Goal: Task Accomplishment & Management: Complete application form

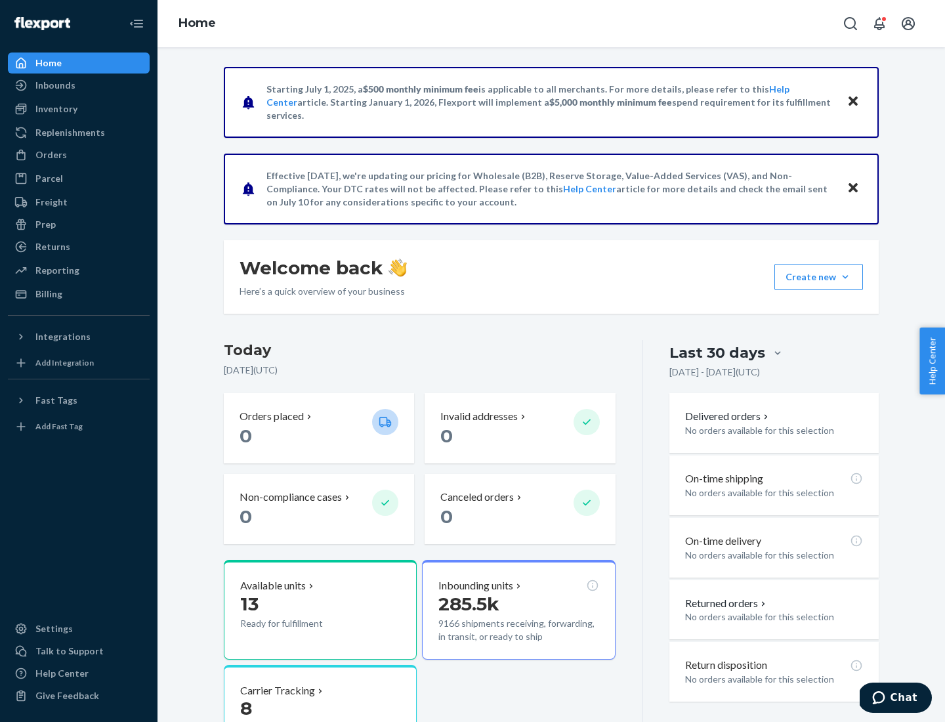
click at [846, 277] on button "Create new Create new inbound Create new order Create new product" at bounding box center [819, 277] width 89 height 26
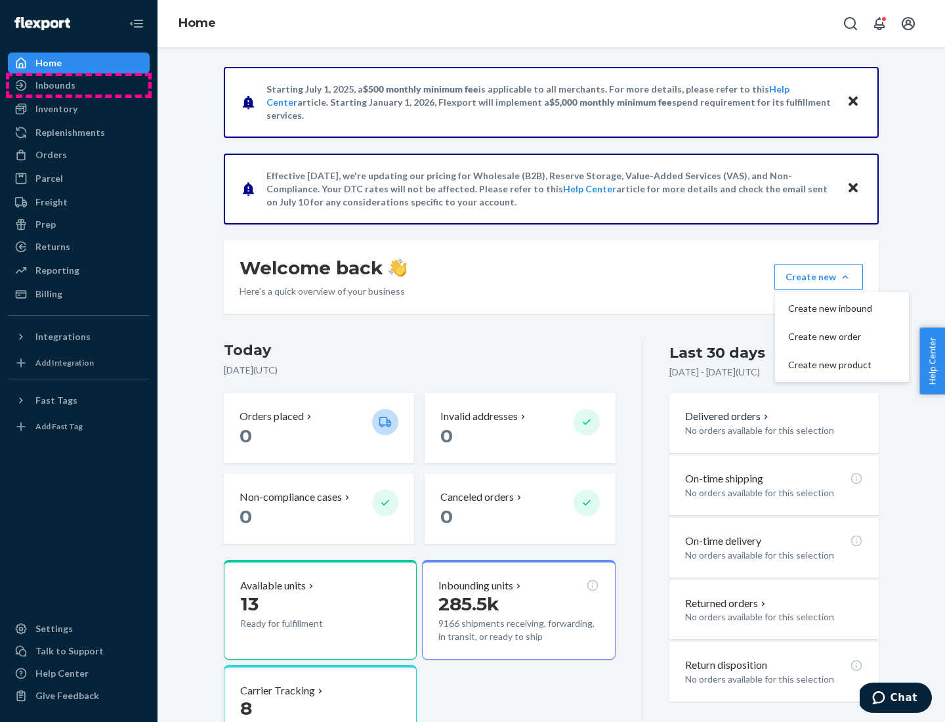
click at [79, 85] on div "Inbounds" at bounding box center [78, 85] width 139 height 18
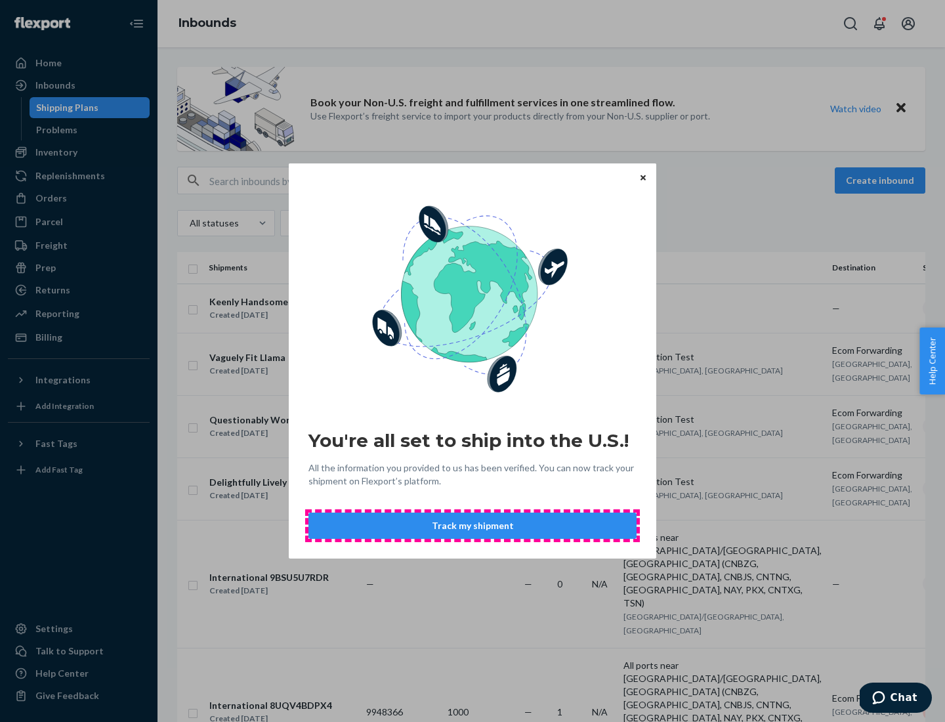
click at [473, 526] on button "Track my shipment" at bounding box center [473, 526] width 328 height 26
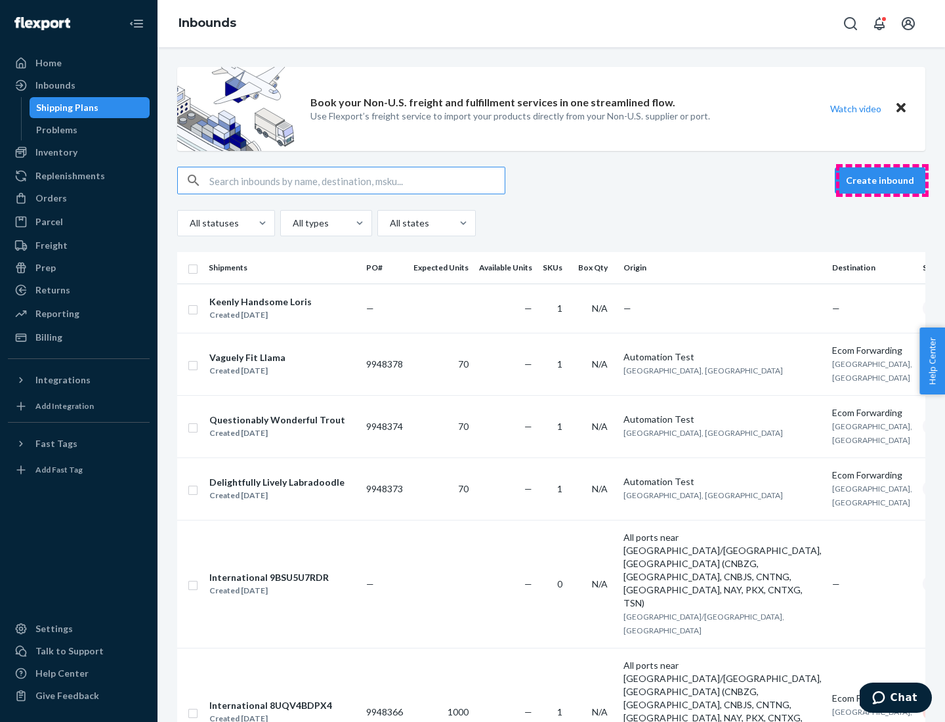
click at [882, 181] on button "Create inbound" at bounding box center [880, 180] width 91 height 26
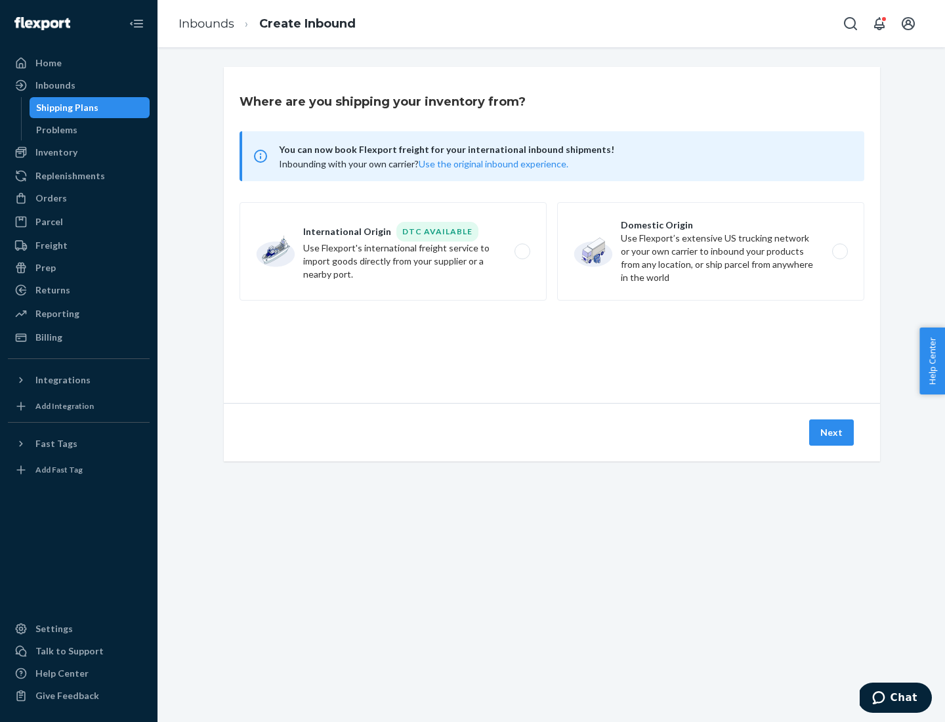
click at [393, 251] on label "International Origin DTC Available Use Flexport's international freight service…" at bounding box center [393, 251] width 307 height 98
click at [522, 251] on input "International Origin DTC Available Use Flexport's international freight service…" at bounding box center [526, 252] width 9 height 9
radio input "true"
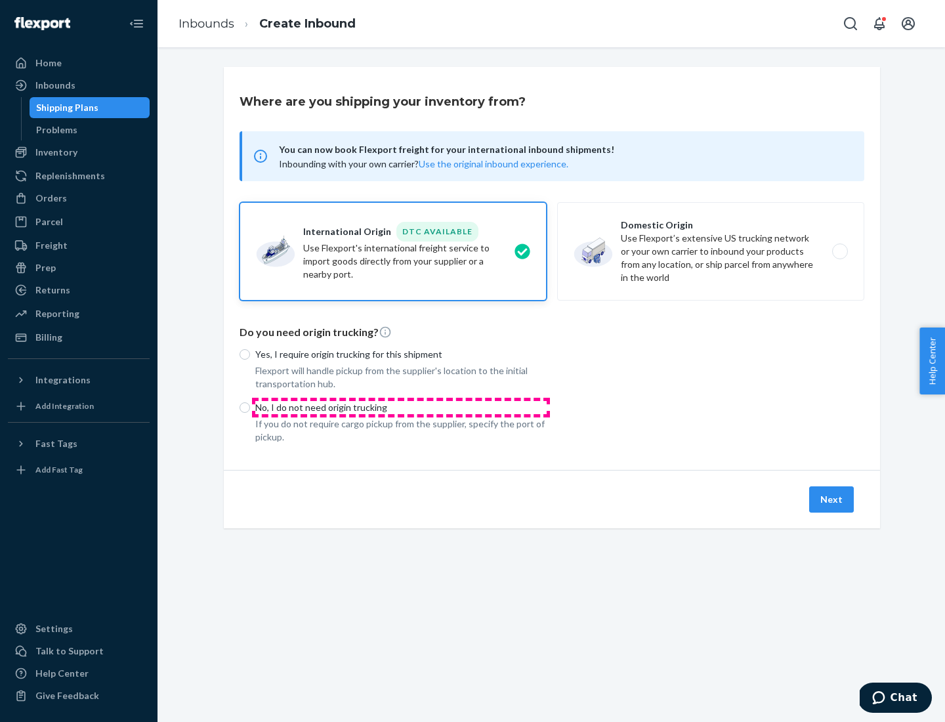
click at [401, 407] on p "No, I do not need origin trucking" at bounding box center [401, 407] width 292 height 13
click at [250, 407] on input "No, I do not need origin trucking" at bounding box center [245, 407] width 11 height 11
radio input "true"
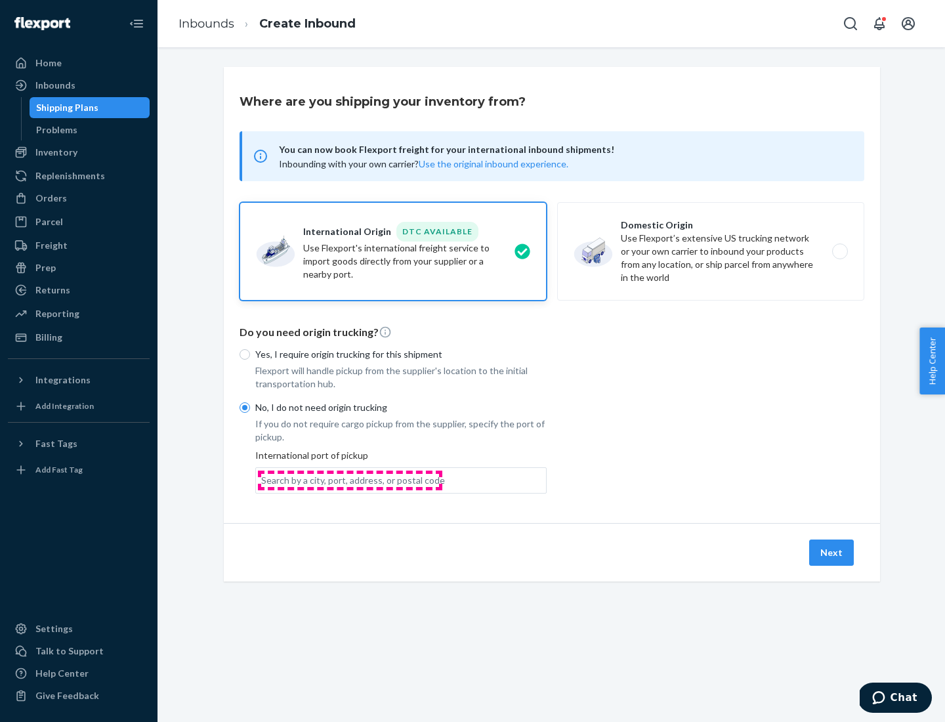
click at [350, 480] on div "Search by a city, port, address, or postal code" at bounding box center [353, 480] width 184 height 13
click at [263, 480] on input "Search by a city, port, address, or postal code" at bounding box center [261, 480] width 1 height 13
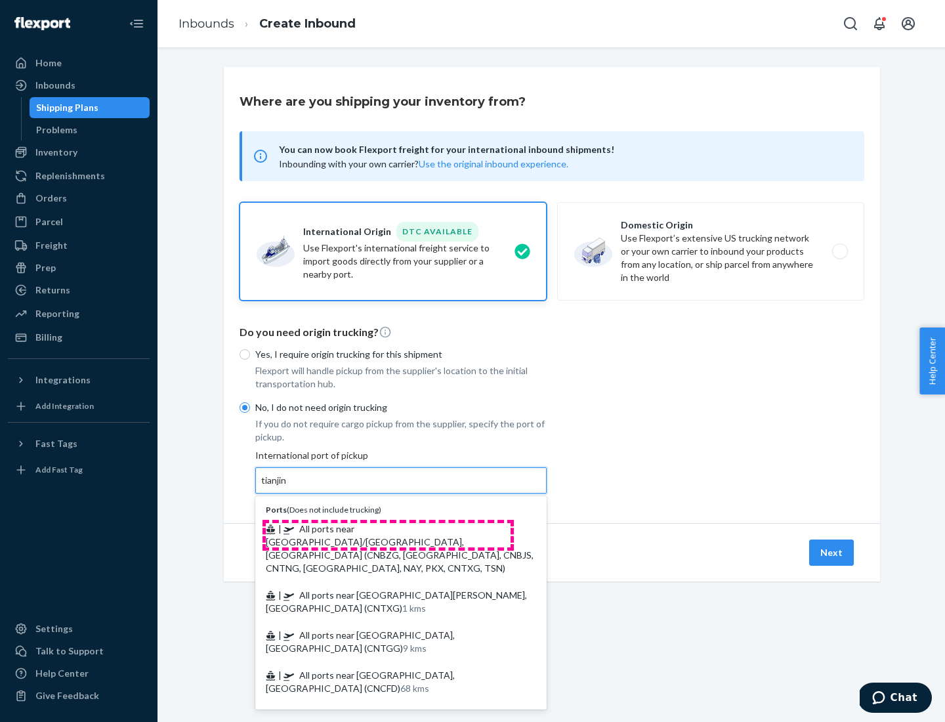
click at [388, 529] on span "| All ports near [GEOGRAPHIC_DATA]/[GEOGRAPHIC_DATA], [GEOGRAPHIC_DATA] (CNBZG,…" at bounding box center [400, 548] width 268 height 51
click at [288, 487] on input "tianjin" at bounding box center [274, 480] width 27 height 13
type input "All ports near [GEOGRAPHIC_DATA]/[GEOGRAPHIC_DATA], [GEOGRAPHIC_DATA] (CNBZG, […"
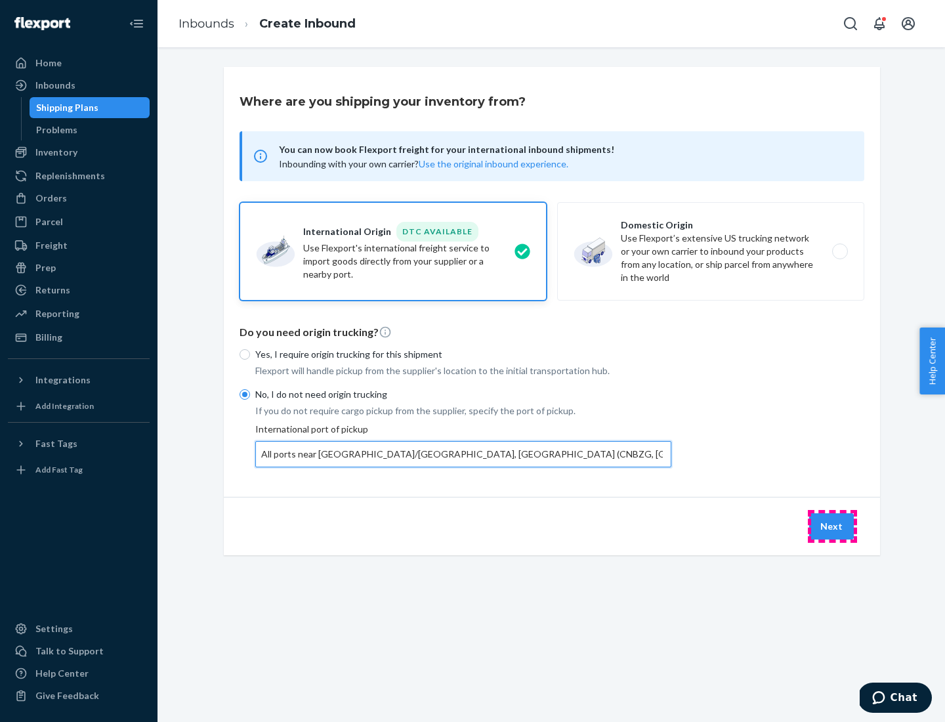
click at [833, 526] on button "Next" at bounding box center [832, 526] width 45 height 26
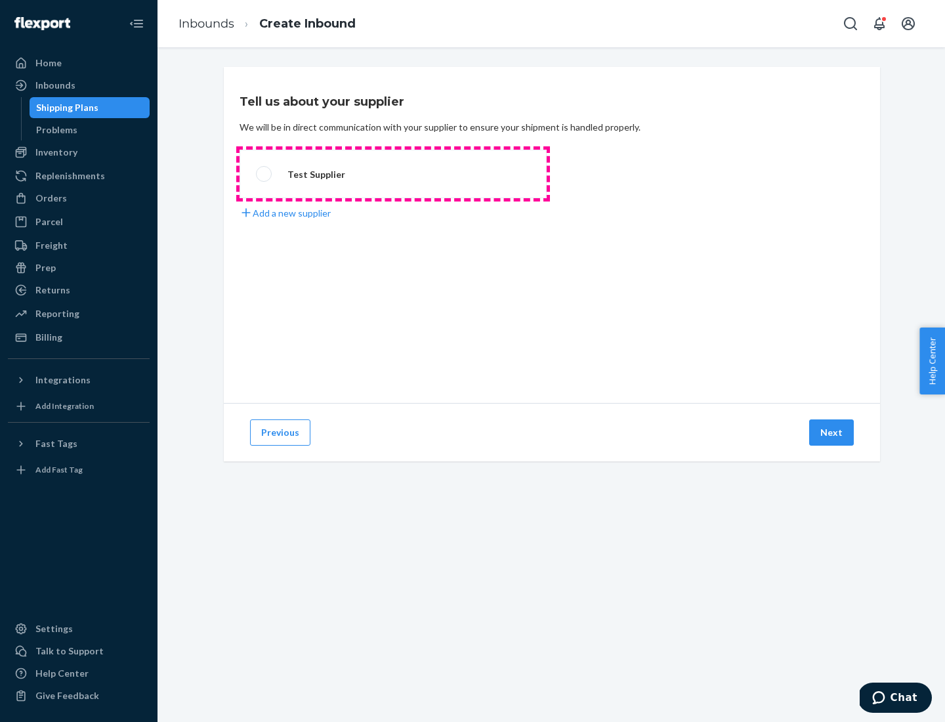
click at [393, 174] on label "Test Supplier" at bounding box center [393, 174] width 307 height 49
click at [265, 174] on input "Test Supplier" at bounding box center [260, 174] width 9 height 9
radio input "true"
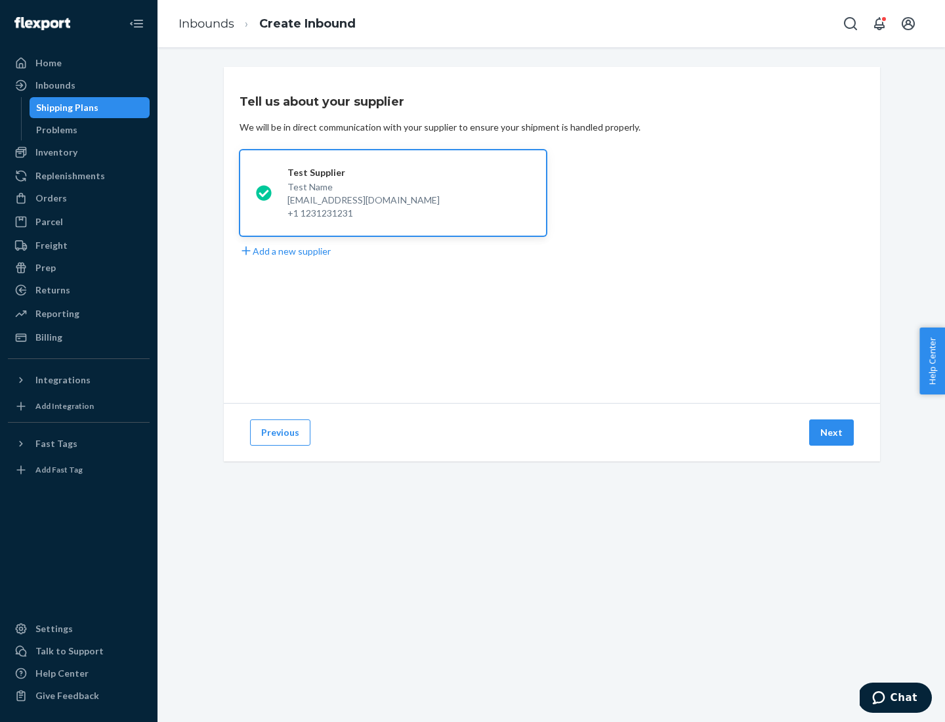
click at [833, 433] on button "Next" at bounding box center [832, 433] width 45 height 26
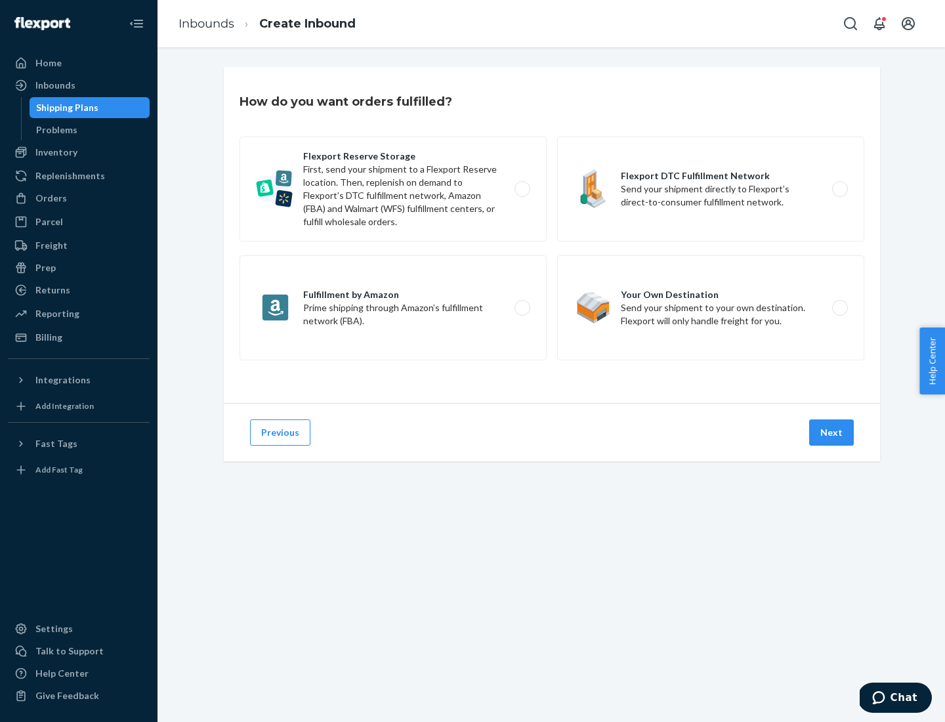
click at [393, 189] on label "Flexport Reserve Storage First, send your shipment to a Flexport Reserve locati…" at bounding box center [393, 189] width 307 height 105
click at [522, 189] on input "Flexport Reserve Storage First, send your shipment to a Flexport Reserve locati…" at bounding box center [526, 189] width 9 height 9
radio input "true"
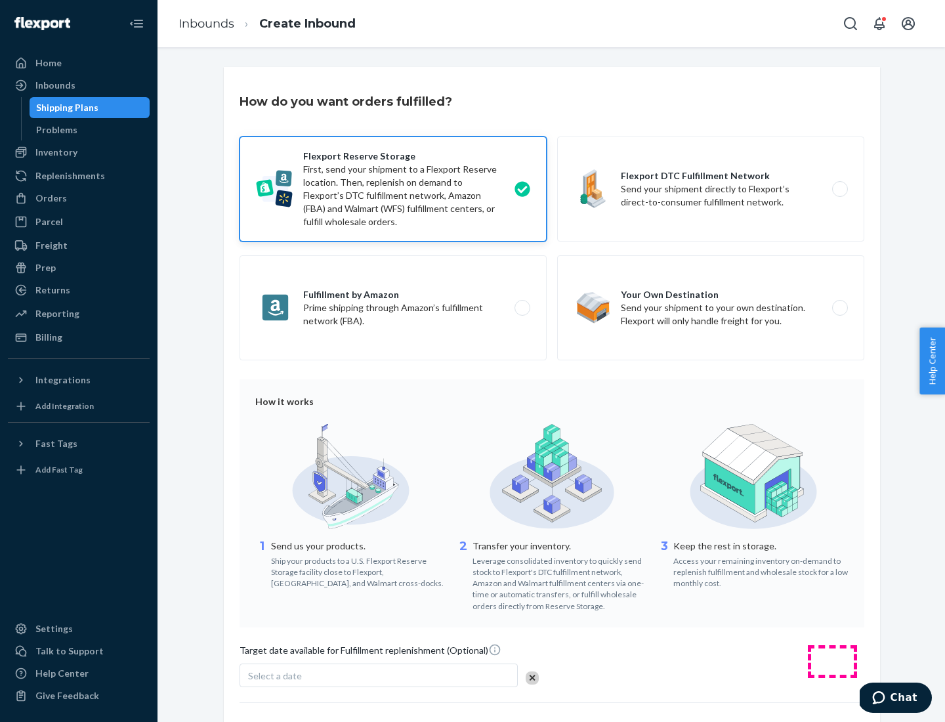
scroll to position [108, 0]
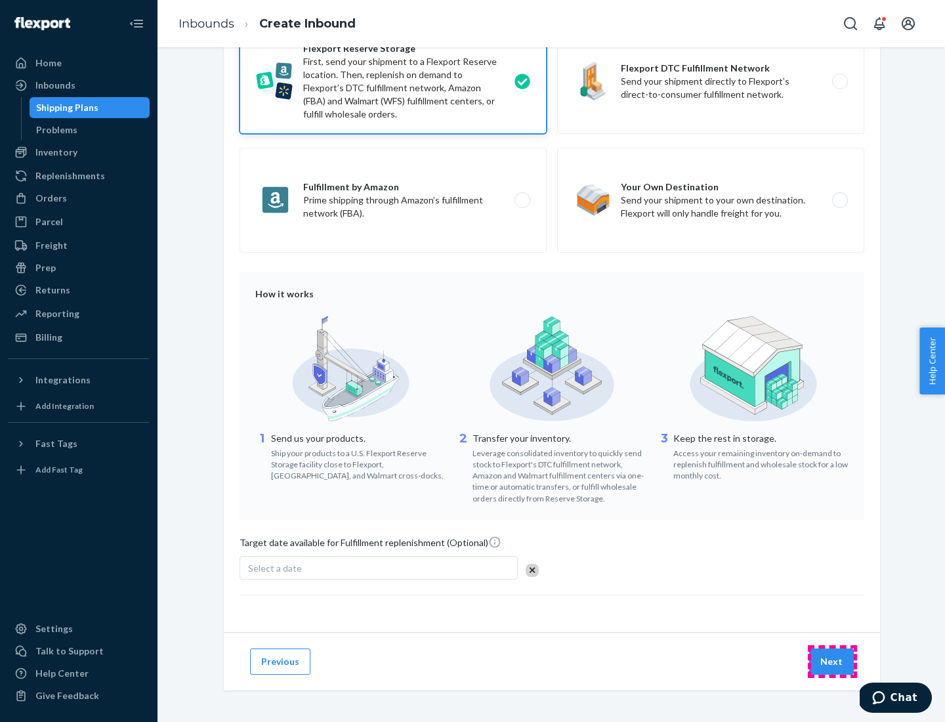
click at [833, 661] on button "Next" at bounding box center [832, 662] width 45 height 26
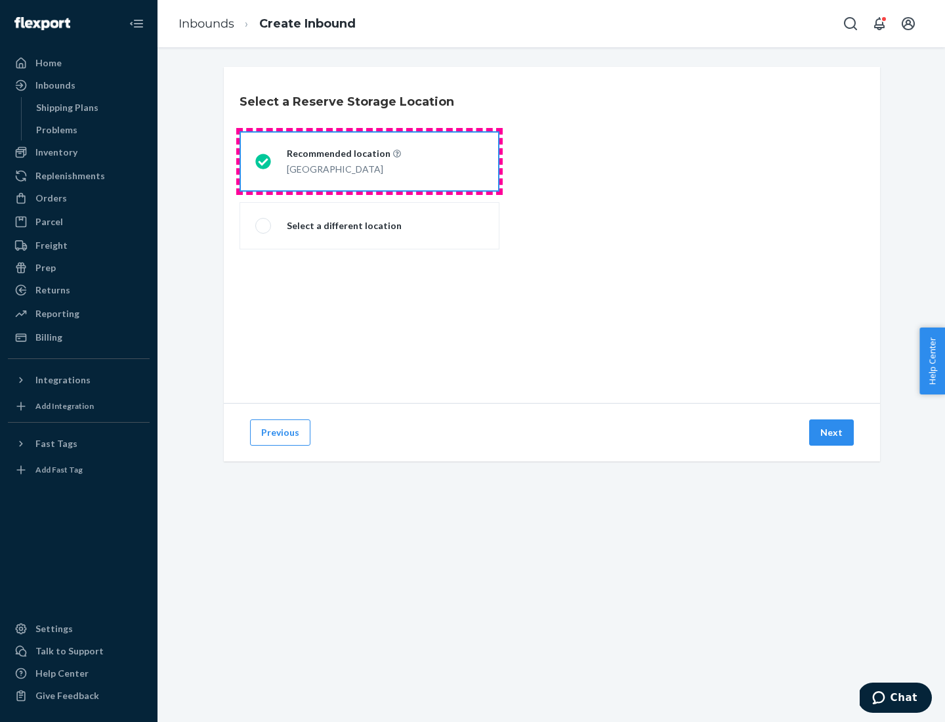
click at [370, 162] on div "[GEOGRAPHIC_DATA]" at bounding box center [344, 168] width 114 height 16
click at [264, 162] on input "Recommended location [GEOGRAPHIC_DATA]" at bounding box center [259, 162] width 9 height 9
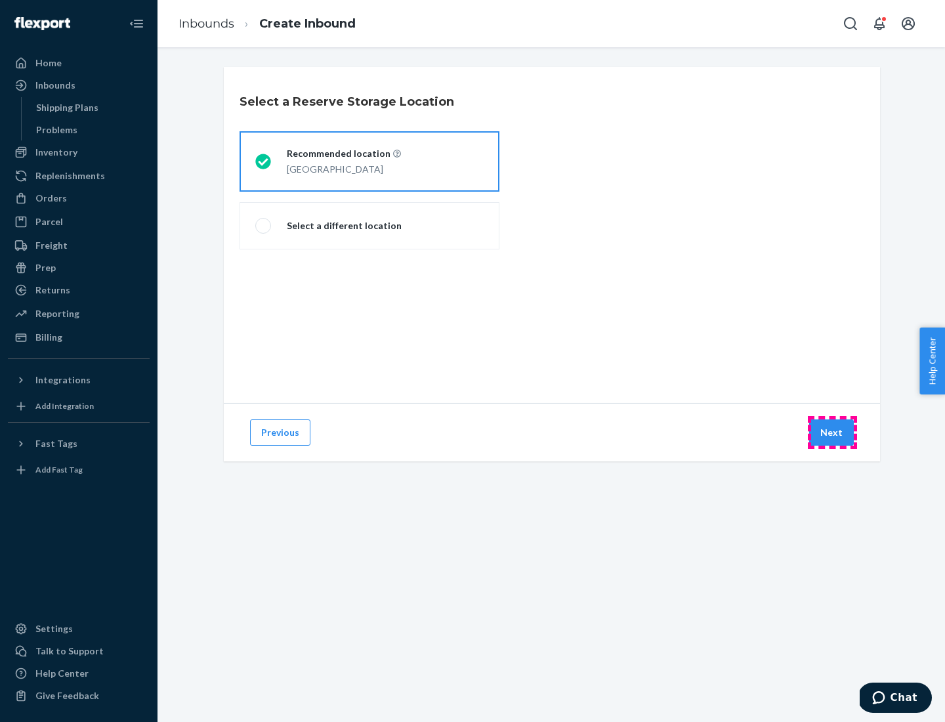
click at [833, 433] on button "Next" at bounding box center [832, 433] width 45 height 26
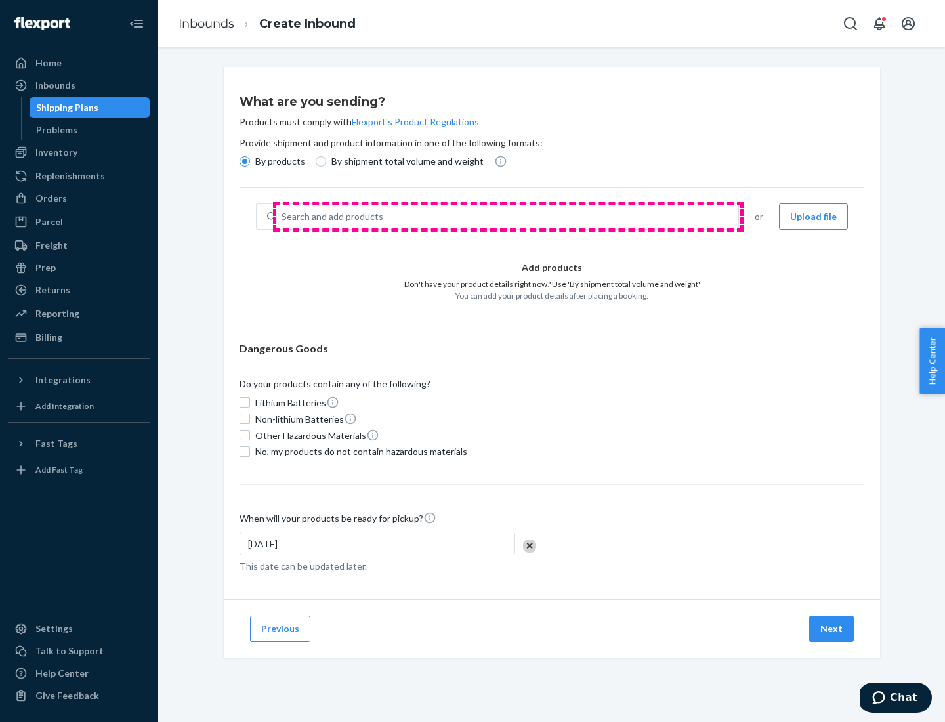
click at [508, 217] on div "Search and add products" at bounding box center [507, 217] width 462 height 24
click at [283, 217] on input "Search and add products" at bounding box center [282, 216] width 1 height 13
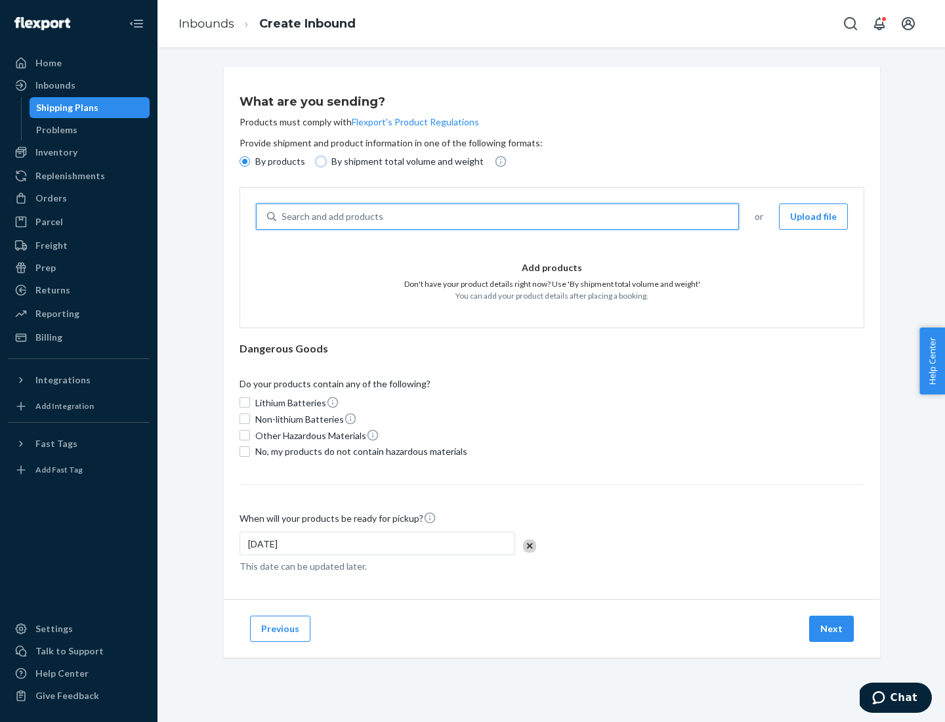
click at [319, 162] on input "By shipment total volume and weight" at bounding box center [321, 161] width 11 height 11
radio input "true"
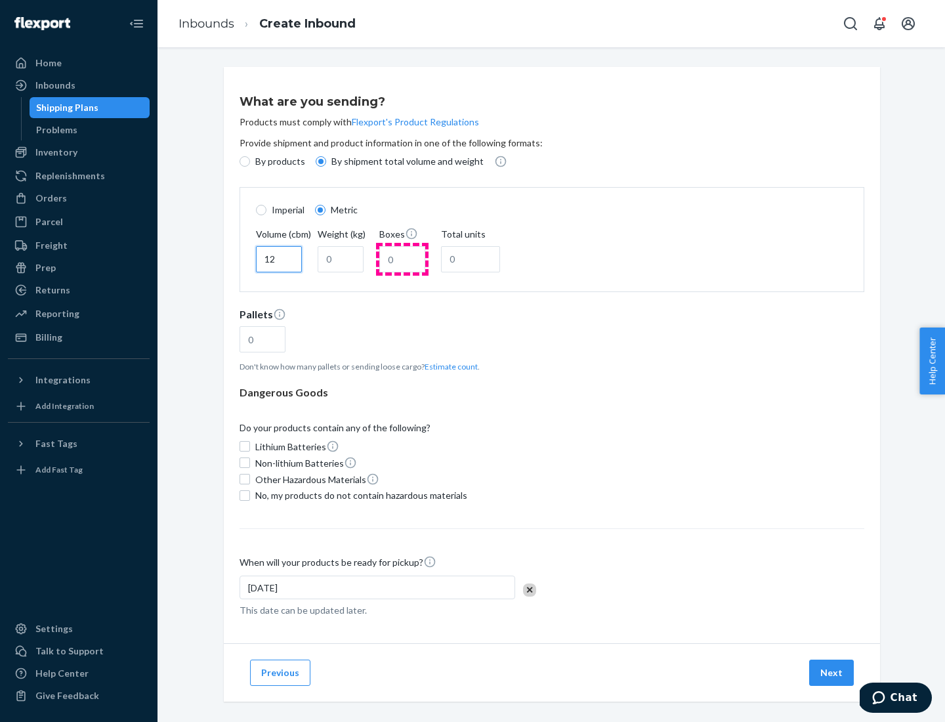
type input "12"
type input "22"
type input "222"
type input "121"
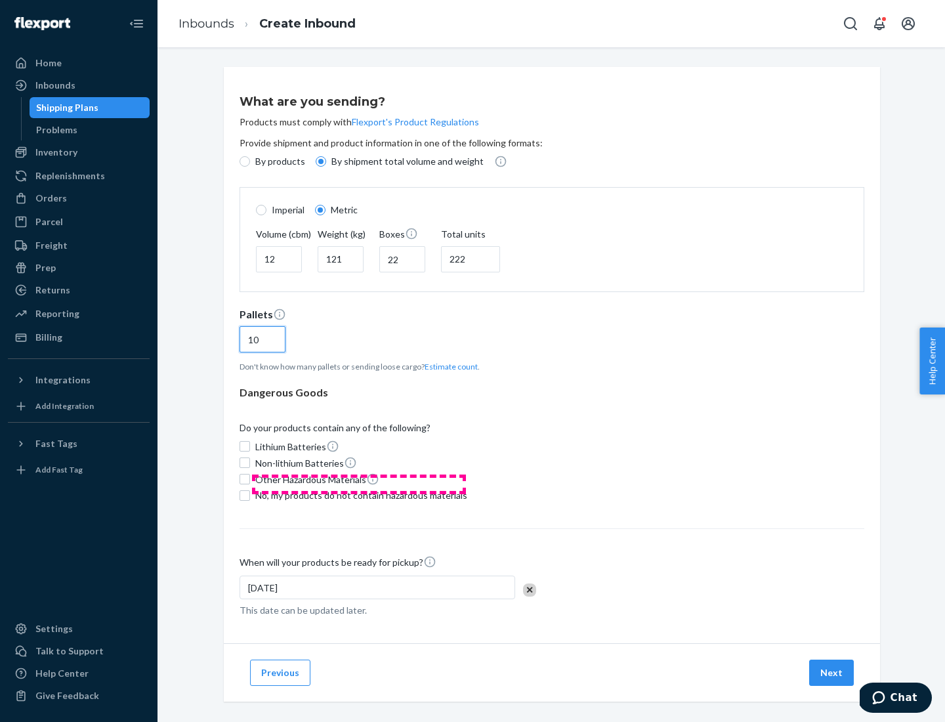
scroll to position [11, 0]
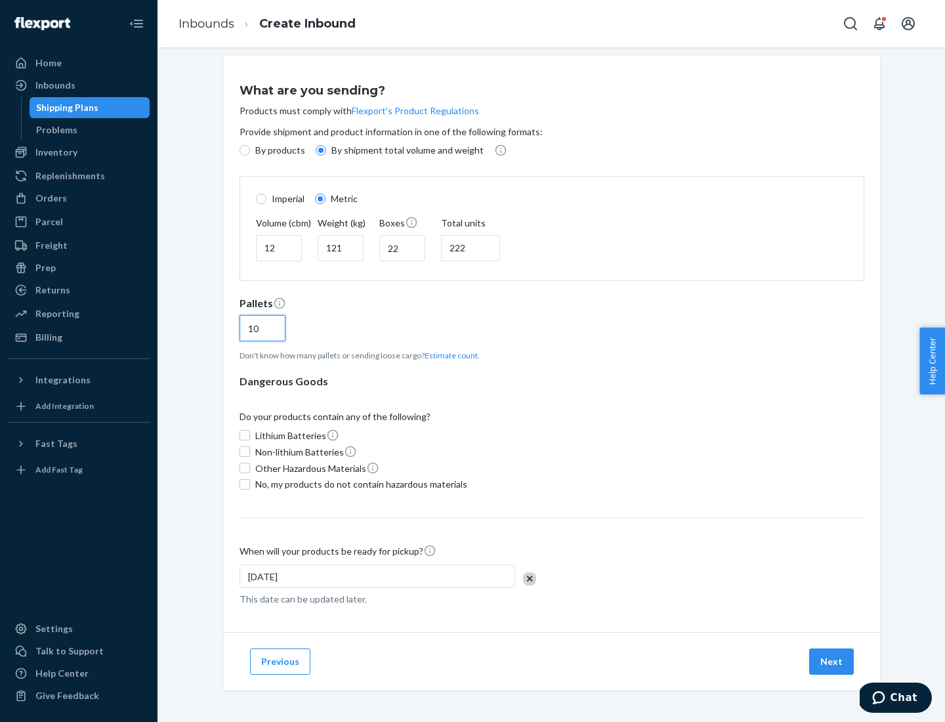
type input "10"
click at [359, 484] on span "No, my products do not contain hazardous materials" at bounding box center [361, 484] width 212 height 13
click at [250, 484] on input "No, my products do not contain hazardous materials" at bounding box center [245, 484] width 11 height 11
checkbox input "true"
click at [833, 661] on button "Next" at bounding box center [832, 662] width 45 height 26
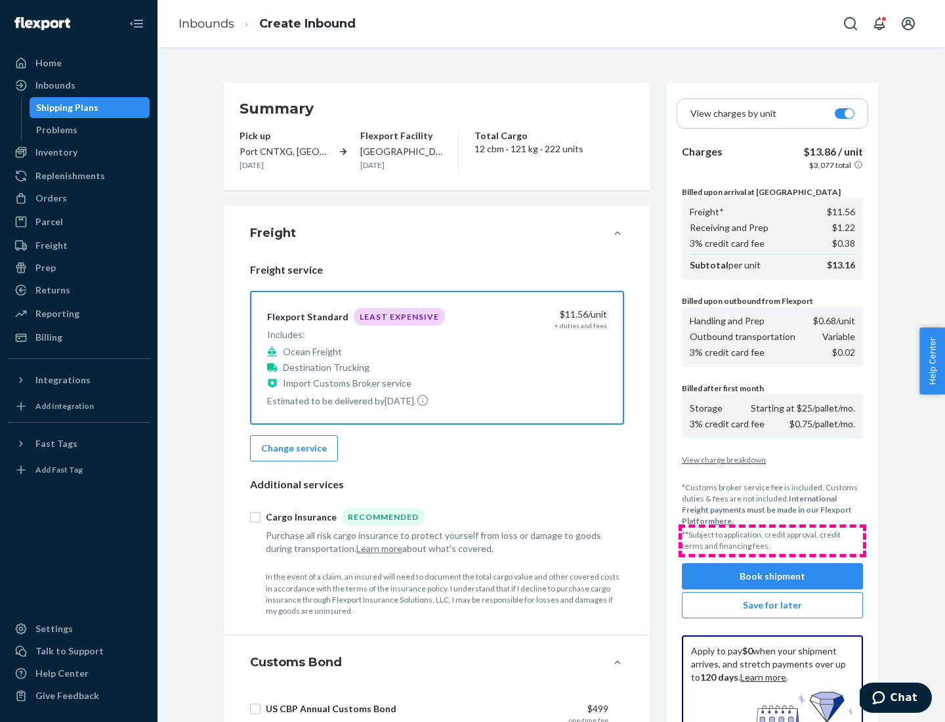
scroll to position [192, 0]
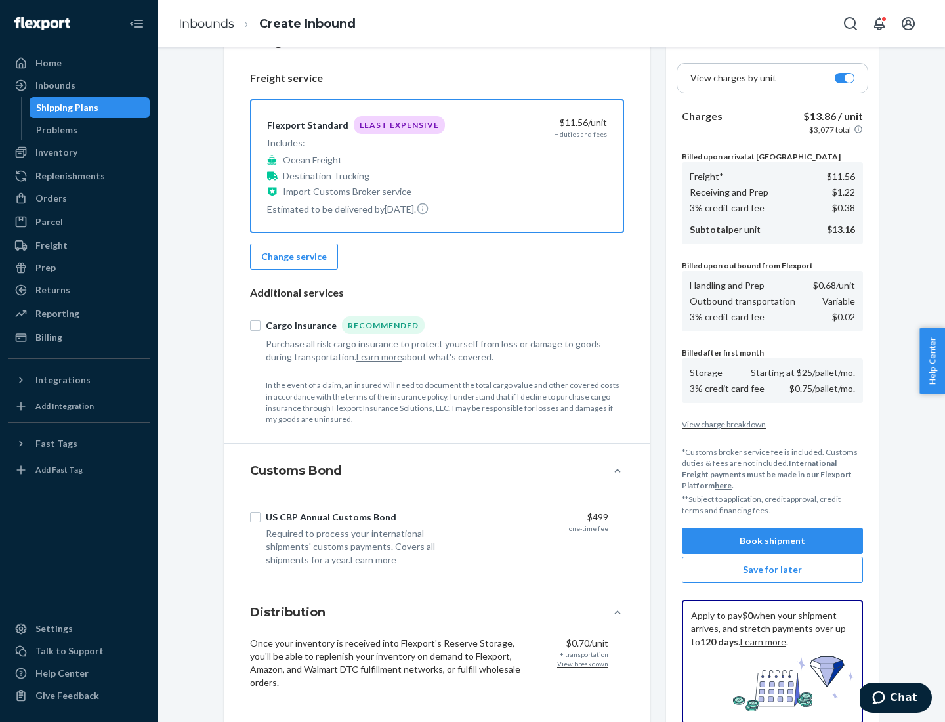
click at [773, 541] on button "Book shipment" at bounding box center [772, 541] width 181 height 26
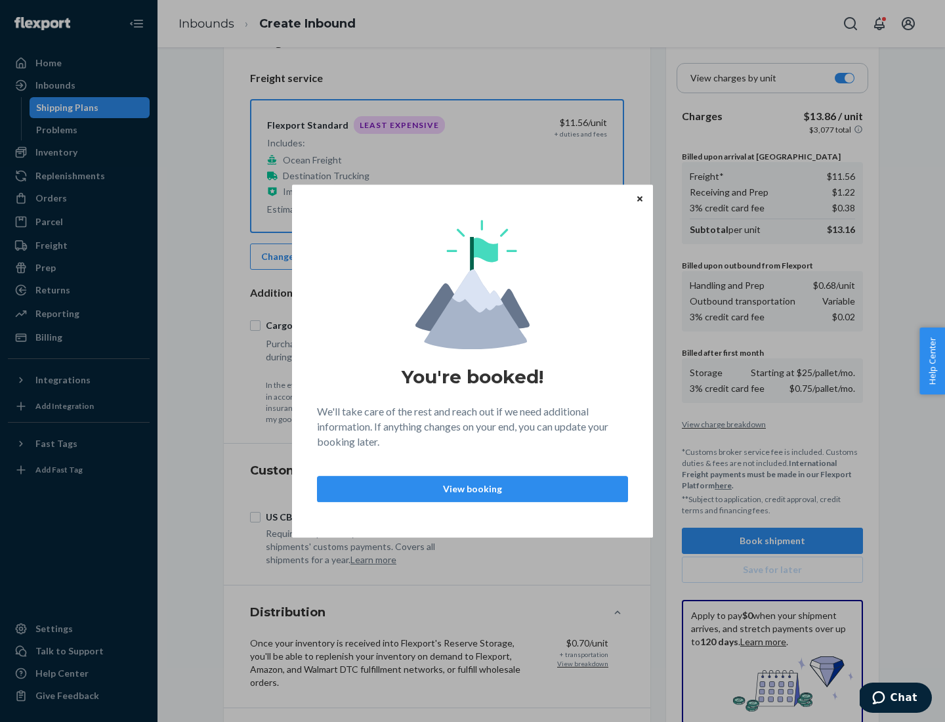
click at [473, 488] on p "View booking" at bounding box center [472, 489] width 289 height 13
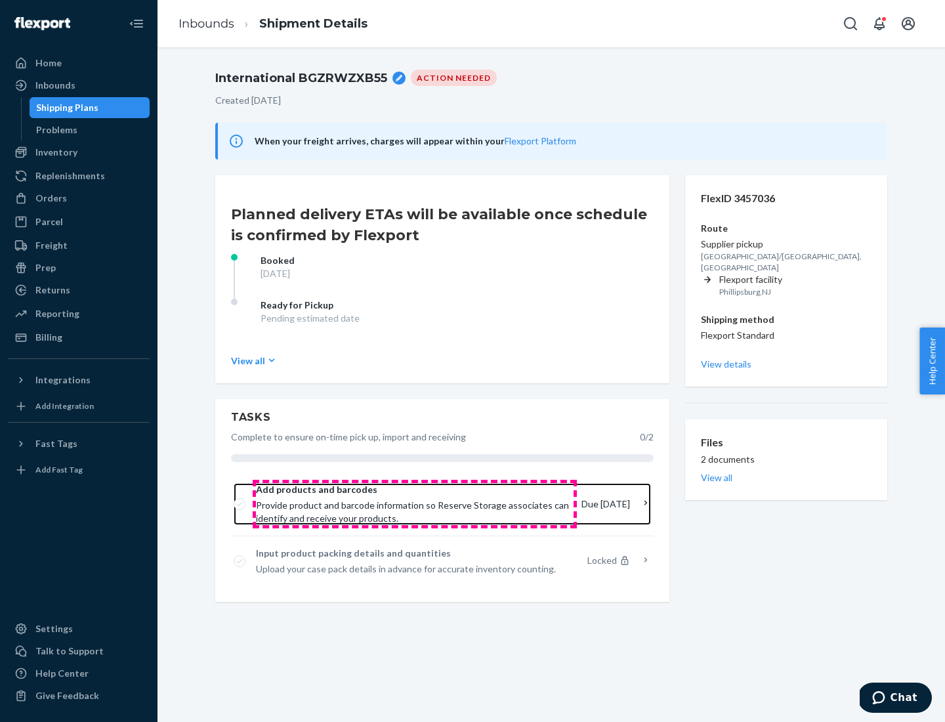
click at [415, 504] on span "Provide product and barcode information so Reserve Storage associates can ident…" at bounding box center [413, 512] width 315 height 26
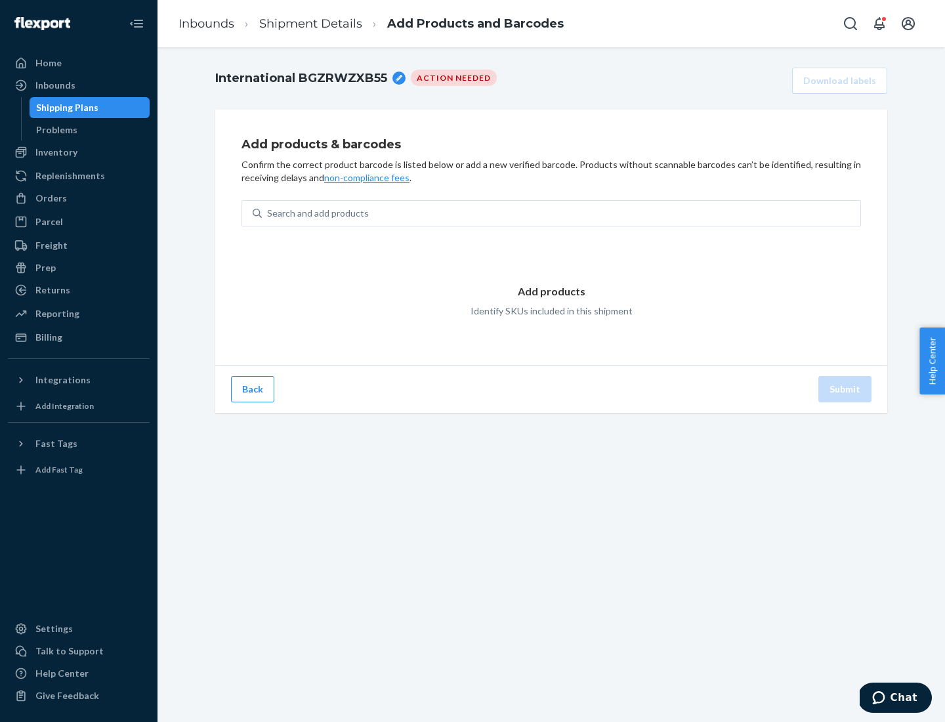
click at [561, 213] on div "Search and add products" at bounding box center [561, 214] width 599 height 24
click at [269, 213] on input "Search and add products" at bounding box center [267, 213] width 1 height 13
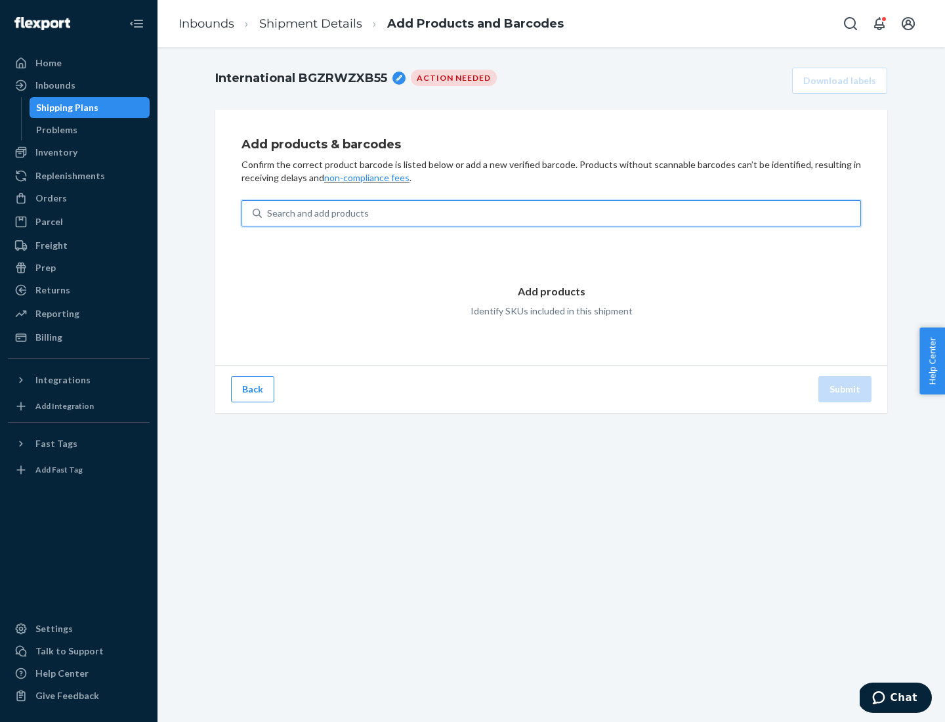
type input "test"
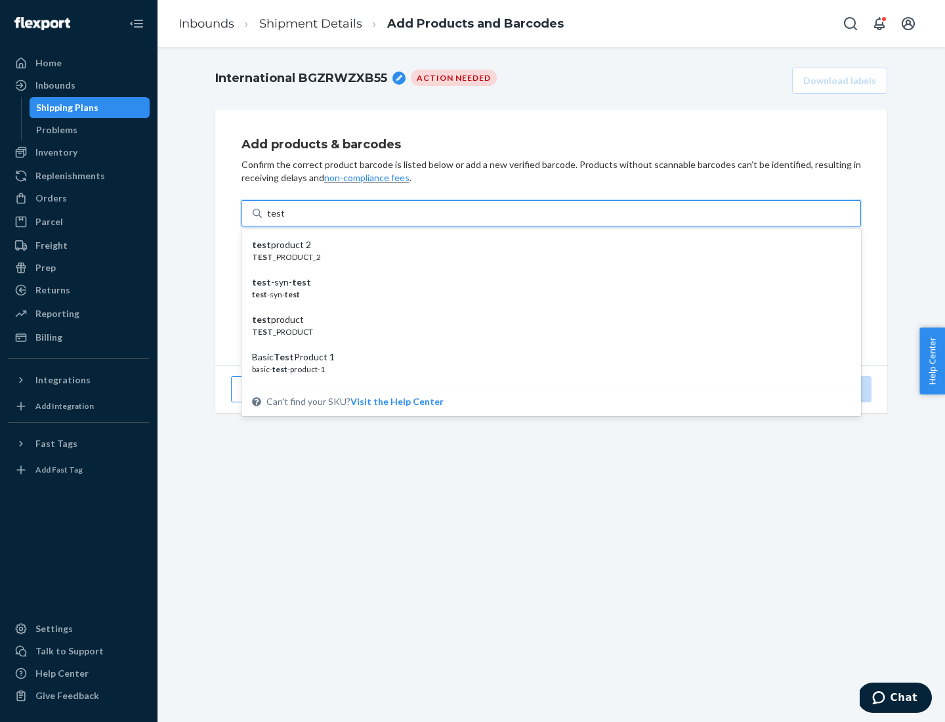
scroll to position [49, 0]
click at [546, 308] on div "Basic Test Product 1" at bounding box center [546, 307] width 588 height 13
click at [284, 220] on input "test" at bounding box center [275, 213] width 17 height 13
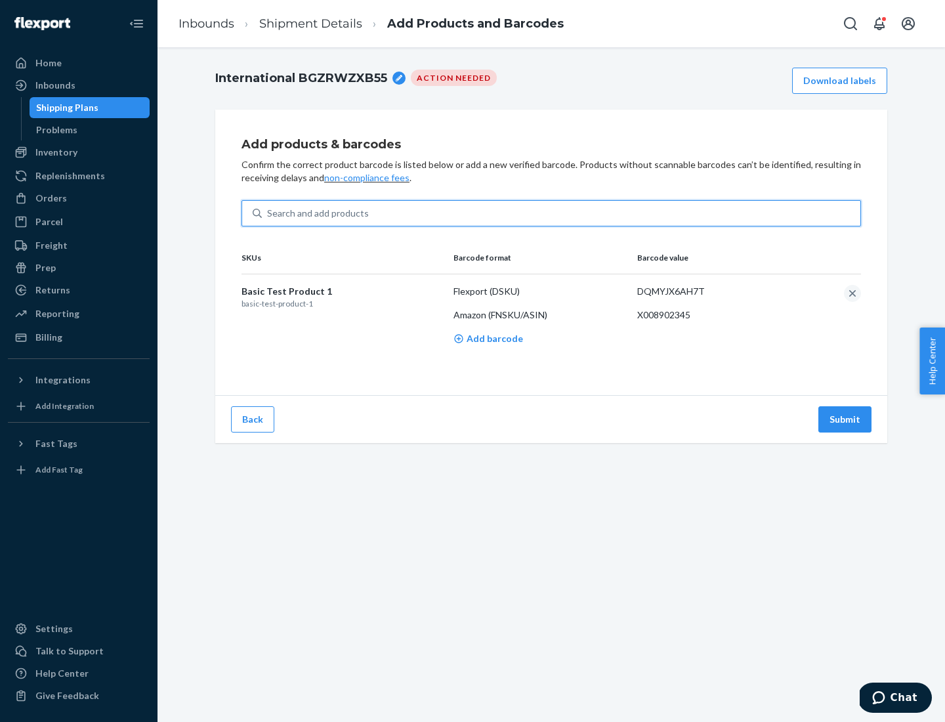
click at [846, 419] on button "Submit" at bounding box center [845, 419] width 53 height 26
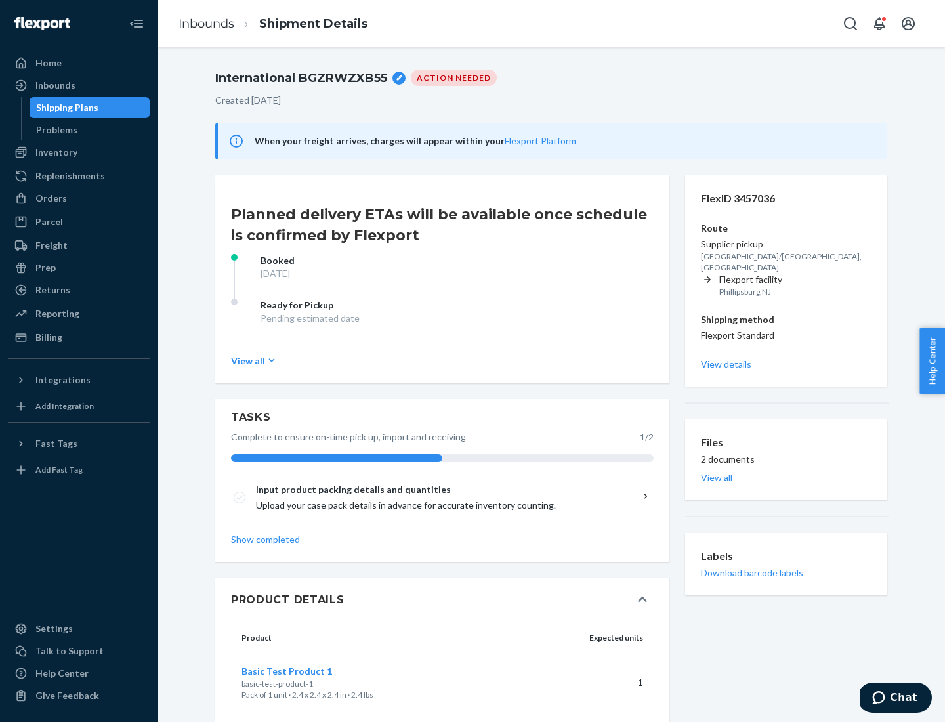
scroll to position [23, 0]
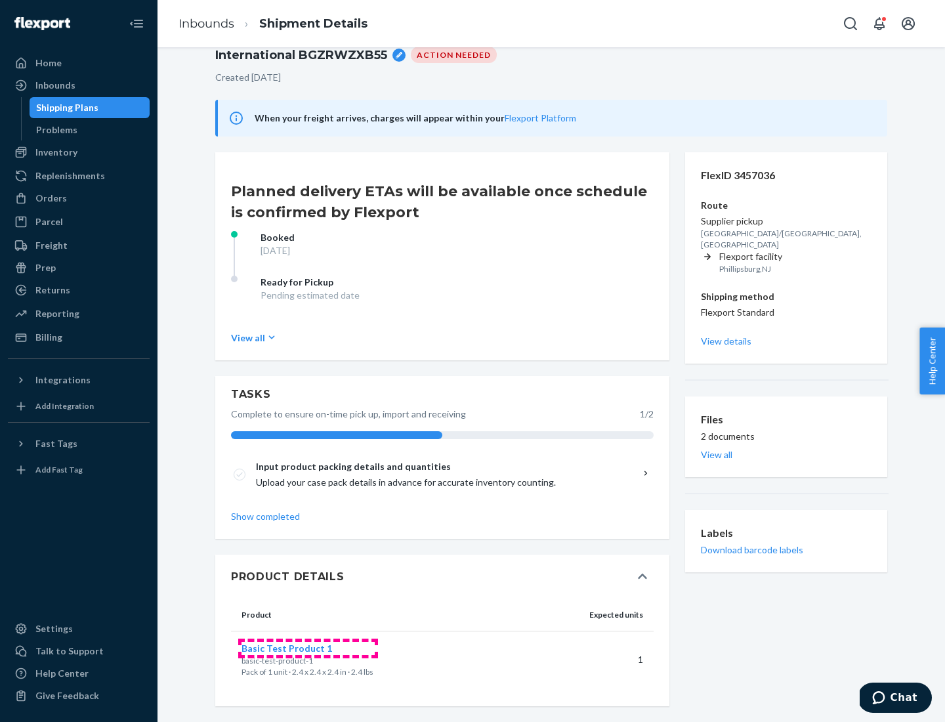
click at [308, 648] on span "Basic Test Product 1" at bounding box center [287, 648] width 91 height 11
